Goal: Transaction & Acquisition: Register for event/course

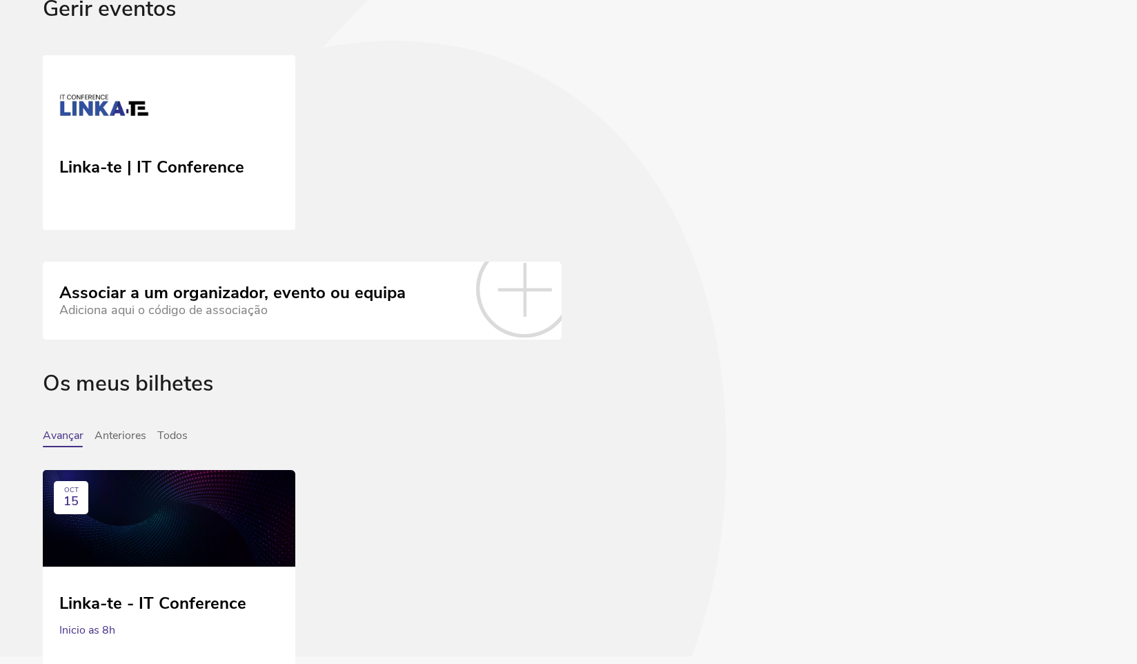
scroll to position [193, 0]
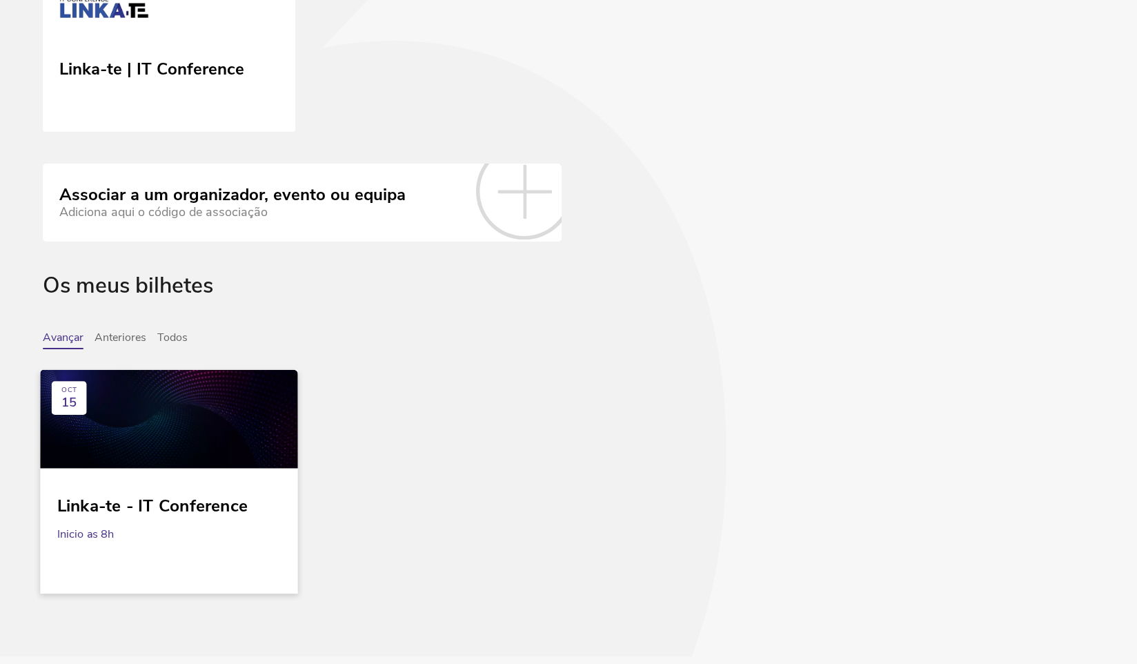
click at [159, 440] on div at bounding box center [168, 419] width 257 height 99
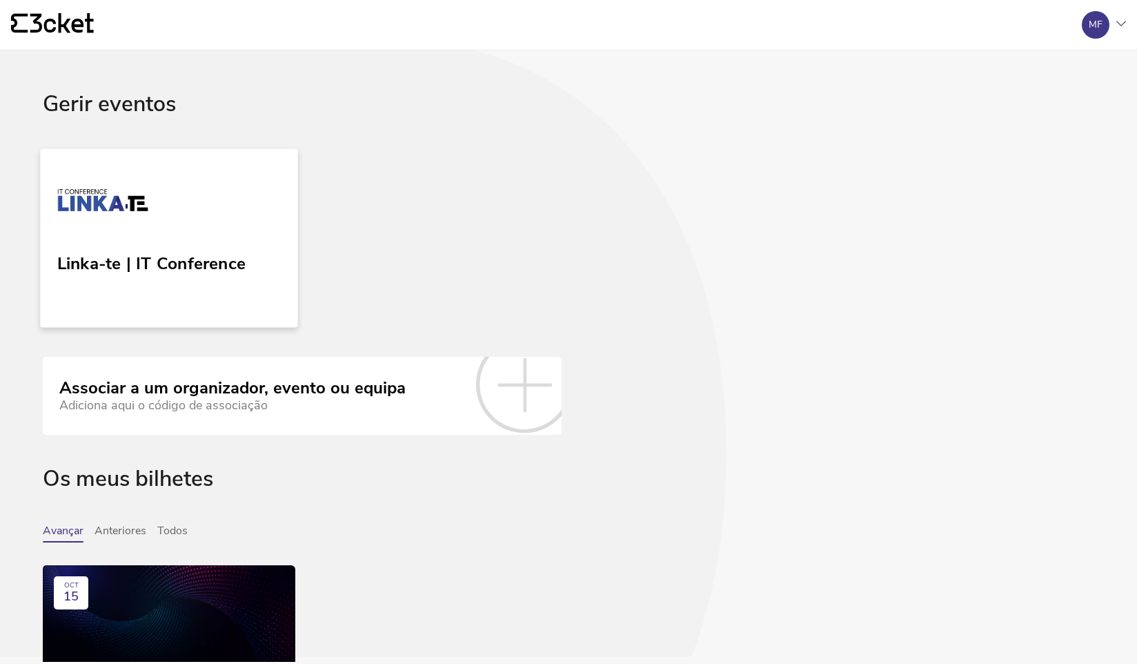
click at [147, 256] on div "Linka-te | IT Conference" at bounding box center [151, 260] width 188 height 25
